Goal: Information Seeking & Learning: Learn about a topic

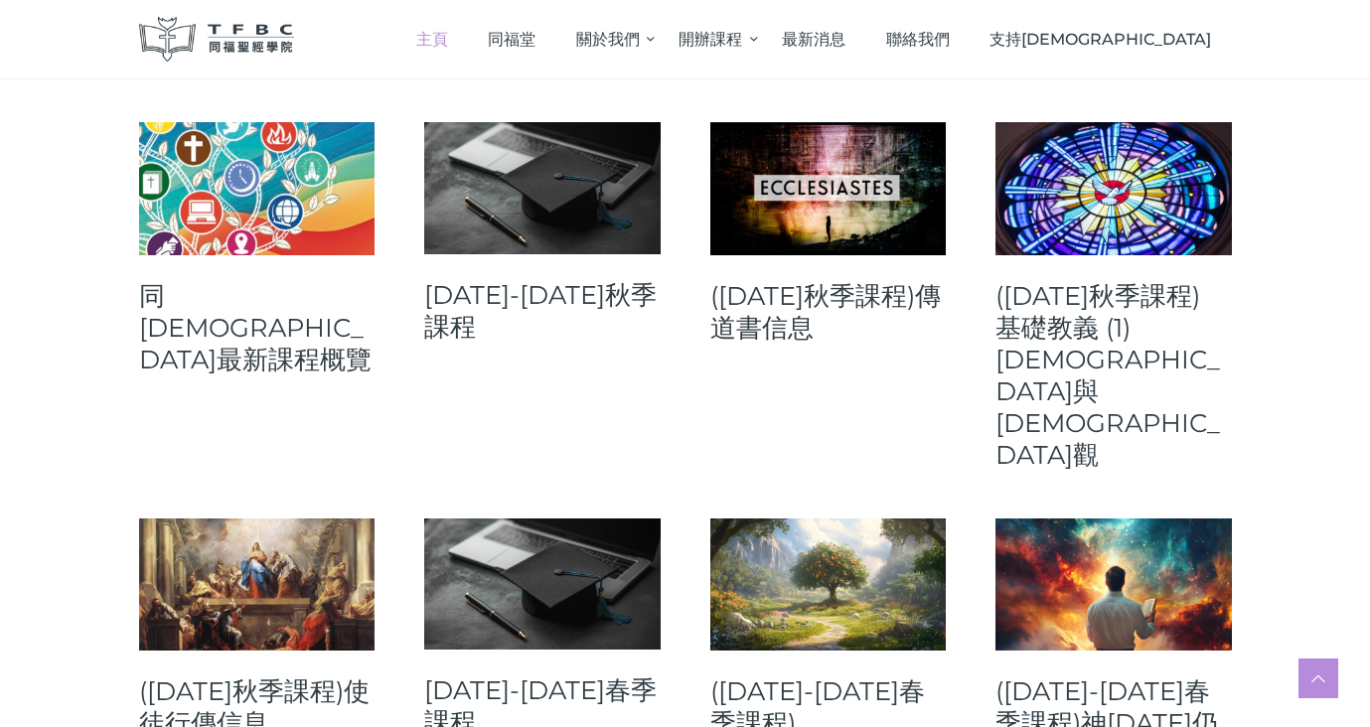
scroll to position [831, 0]
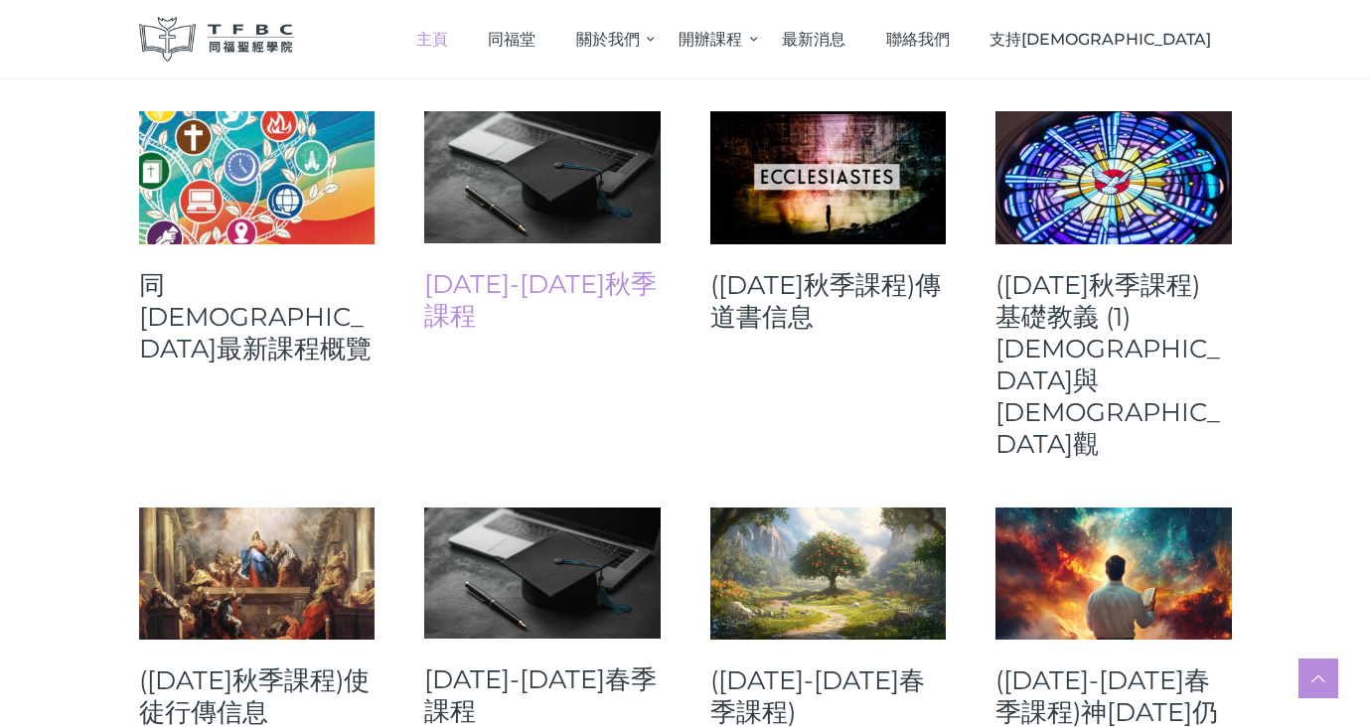
click at [582, 276] on link "[DATE]-[DATE]秋季課程" at bounding box center [542, 300] width 236 height 64
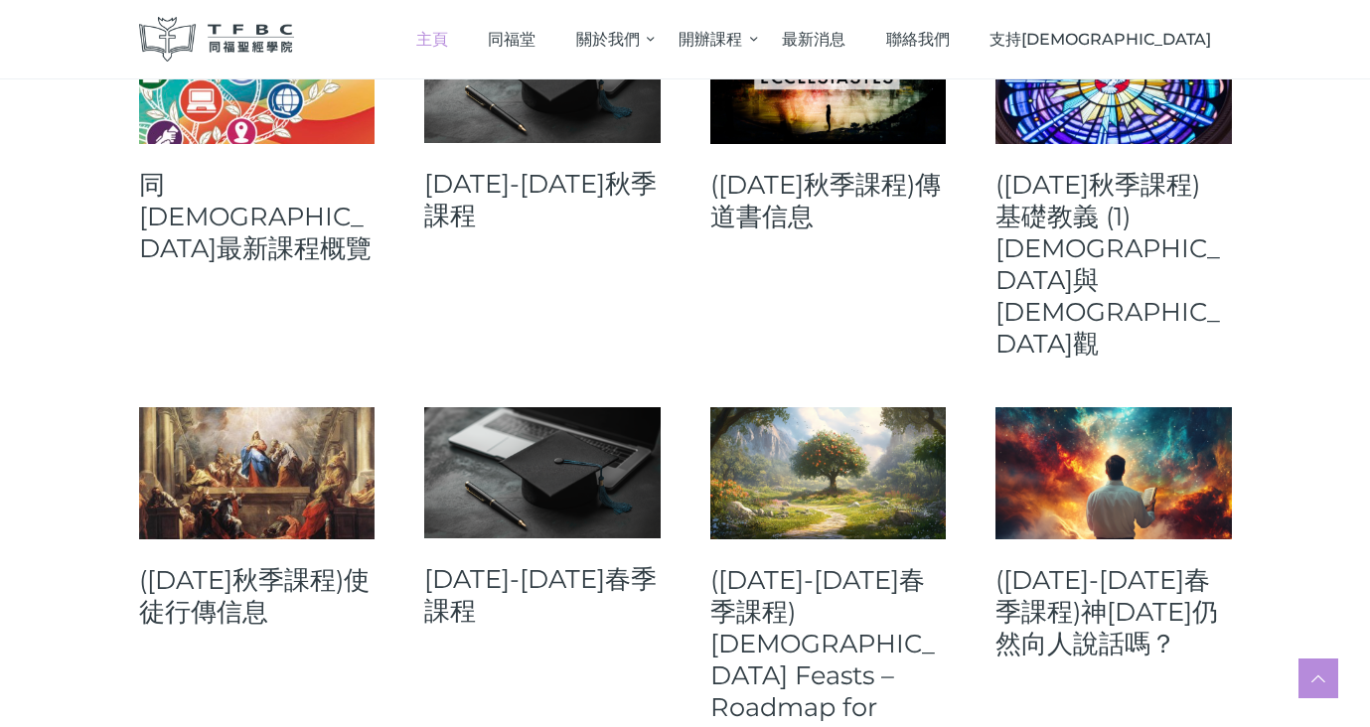
scroll to position [922, 0]
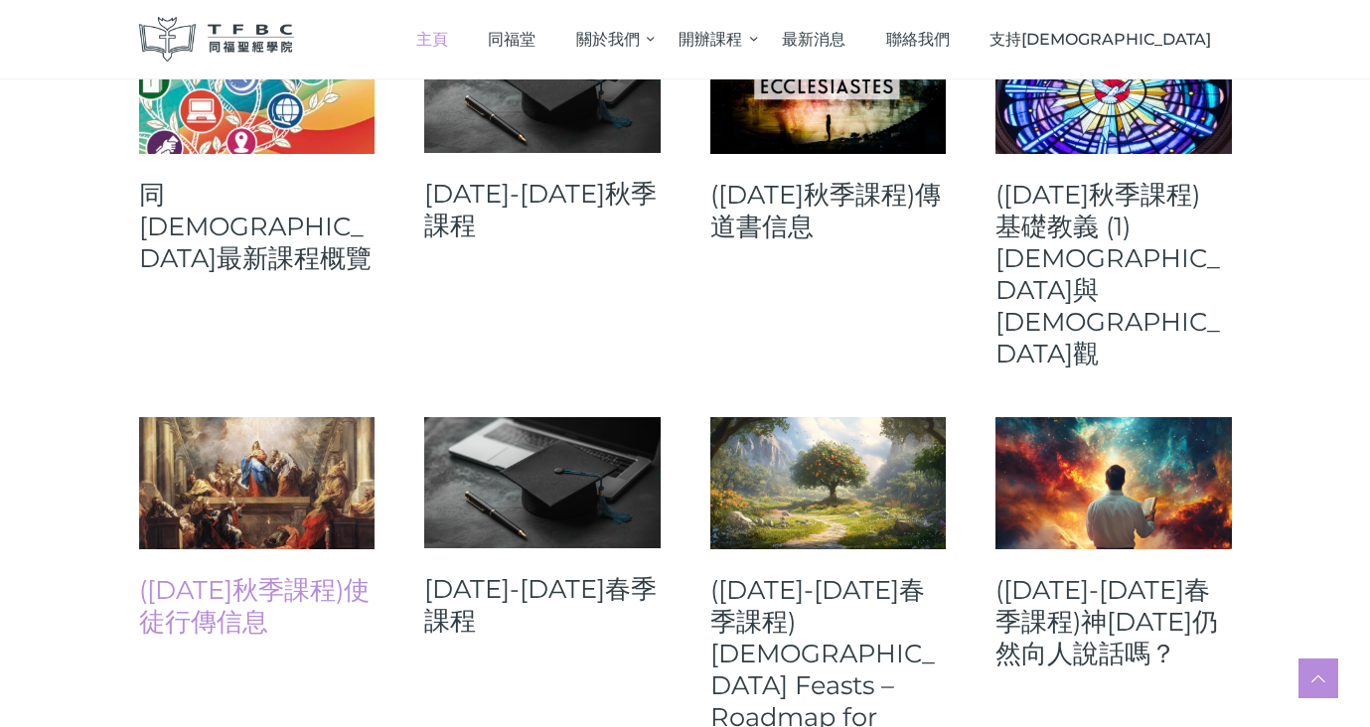
click at [310, 574] on link "([DATE]秋季課程)使徒行傳信息" at bounding box center [257, 606] width 236 height 64
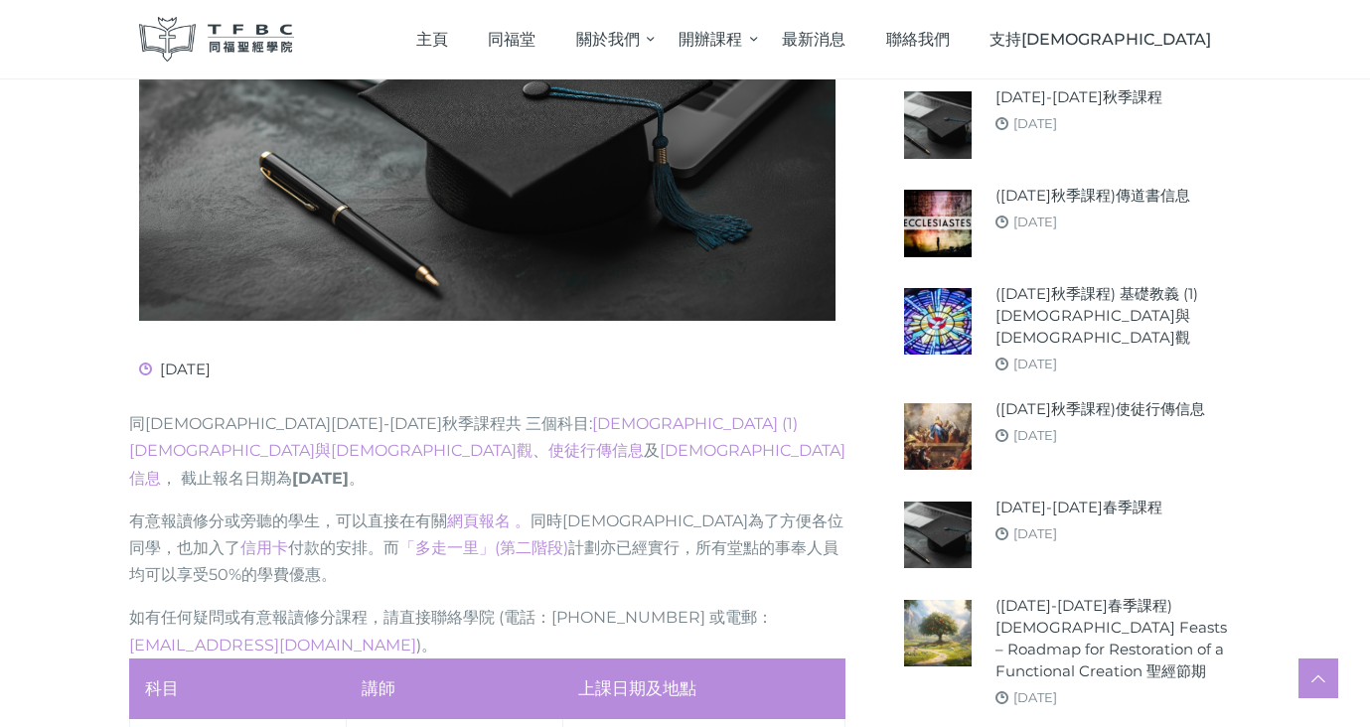
scroll to position [312, 0]
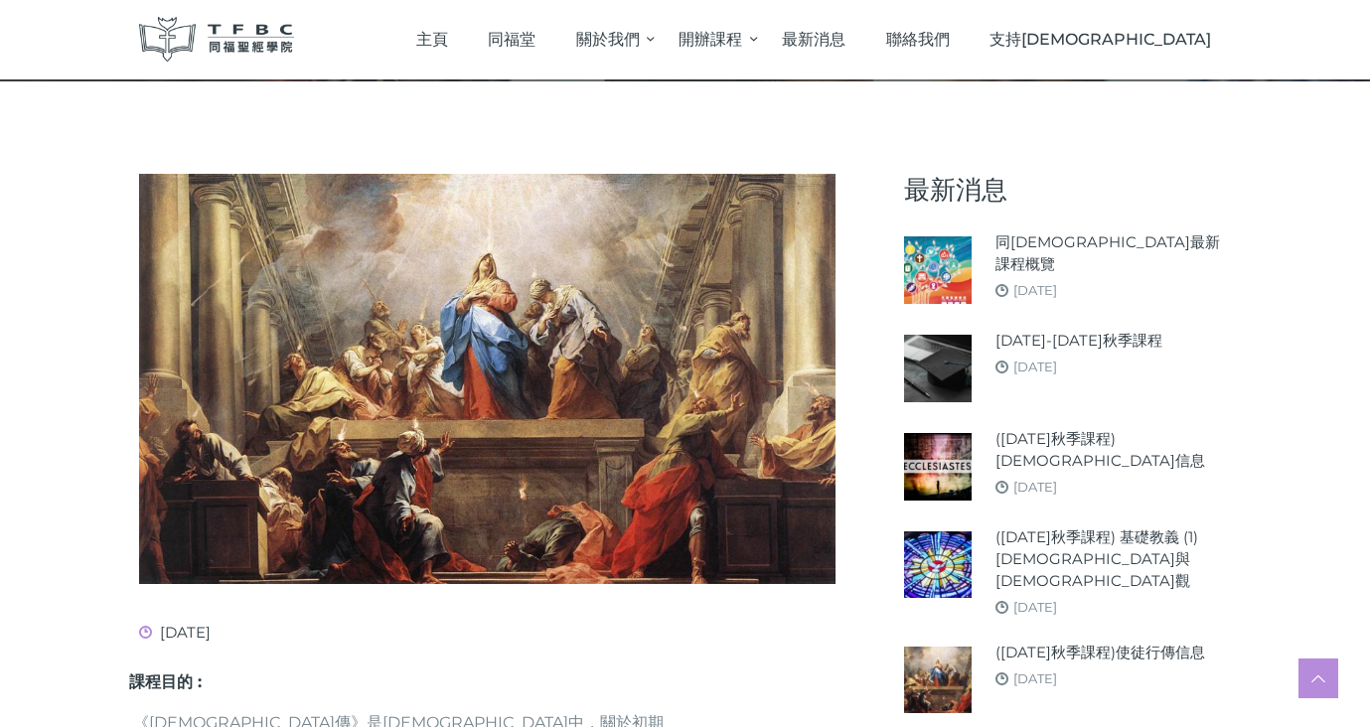
scroll to position [152, 0]
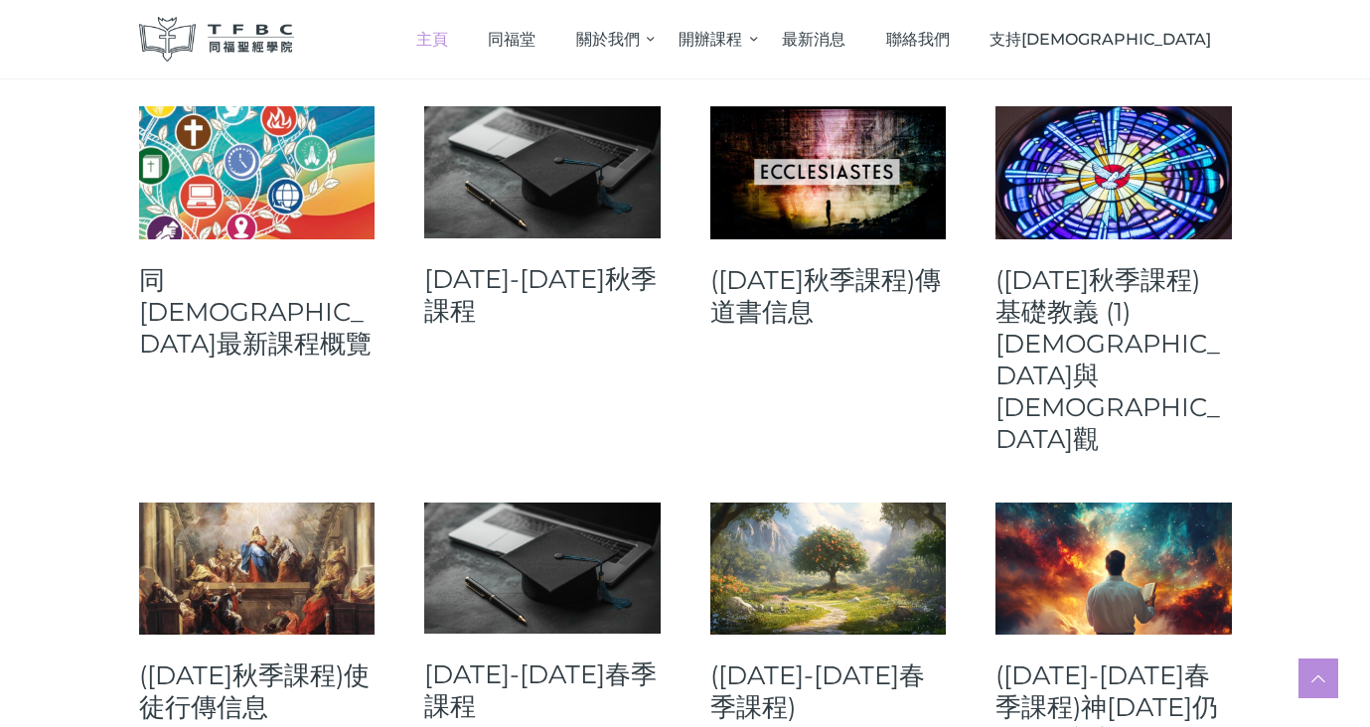
scroll to position [820, 0]
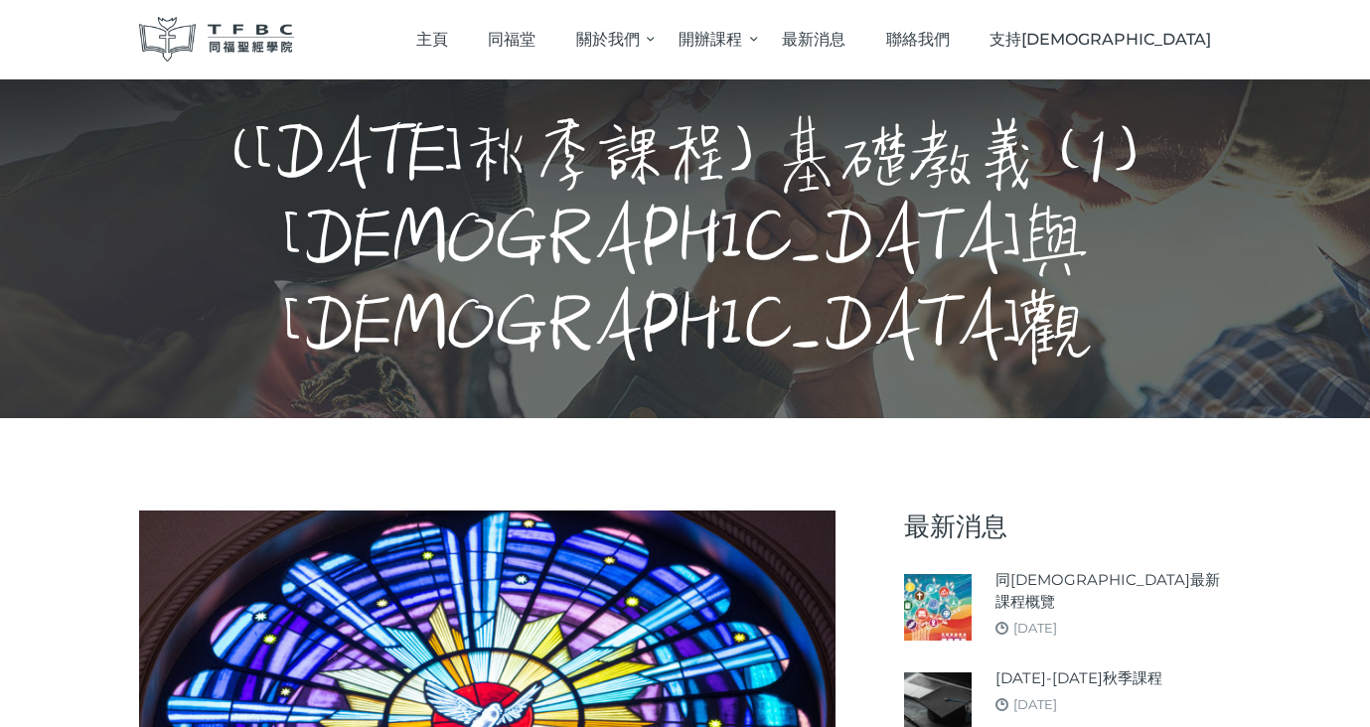
scroll to position [7, 0]
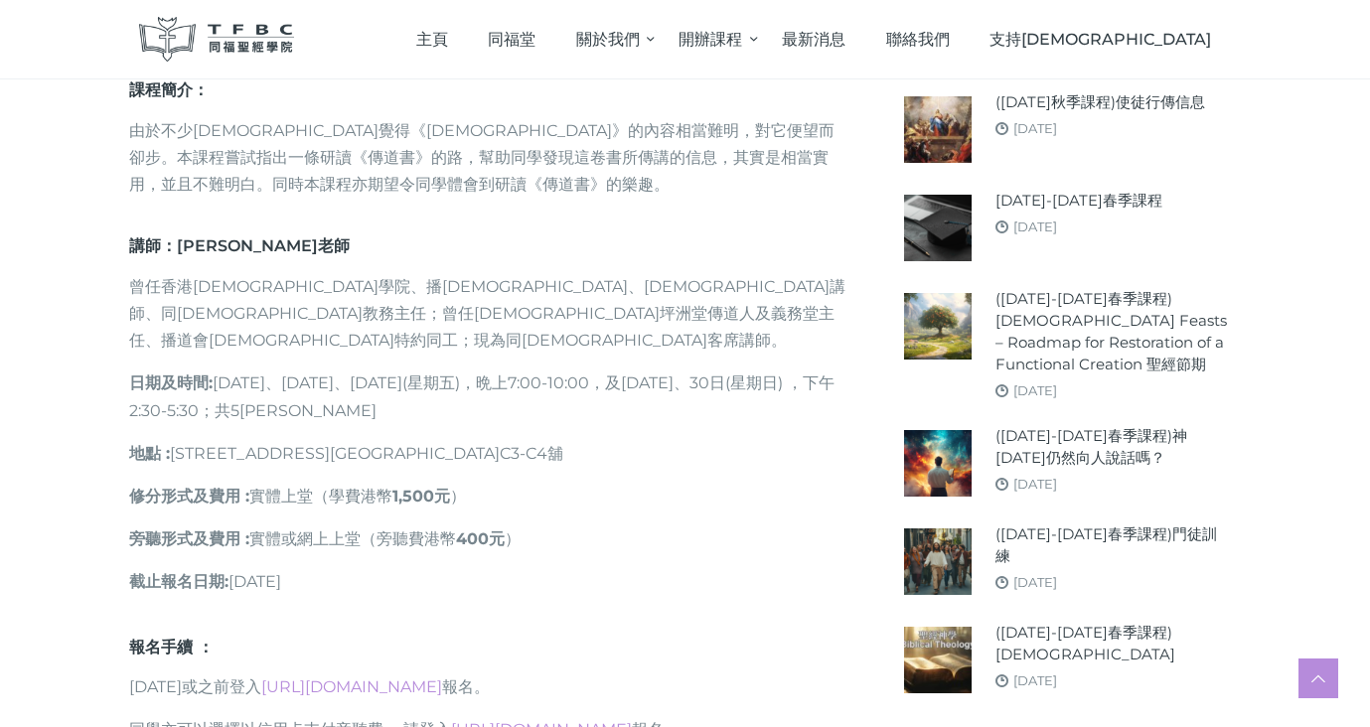
scroll to position [960, 0]
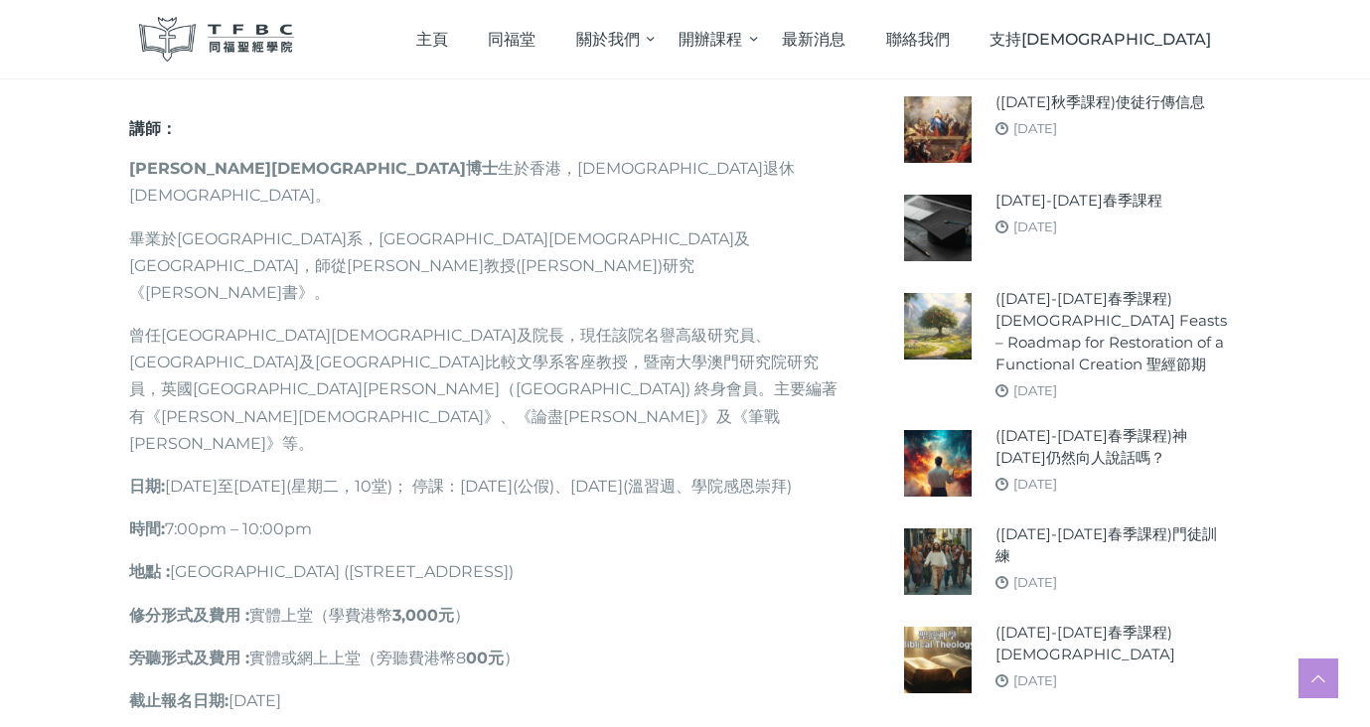
scroll to position [1218, 0]
